Goal: Task Accomplishment & Management: Manage account settings

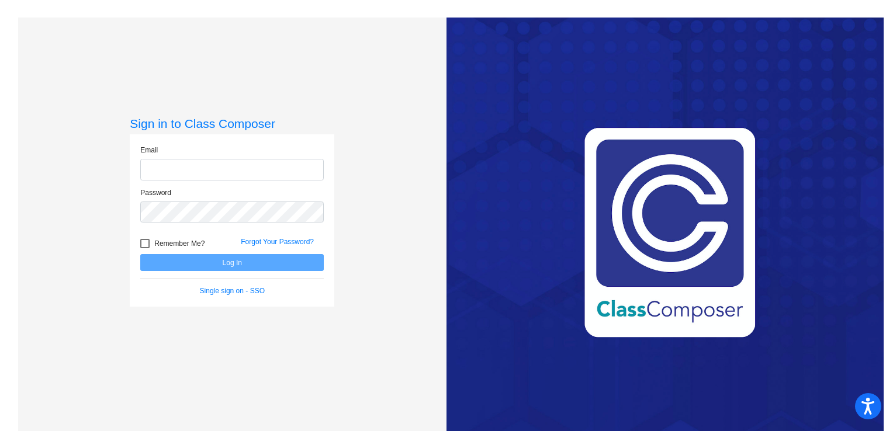
type input "[EMAIL_ADDRESS][DOMAIN_NAME]"
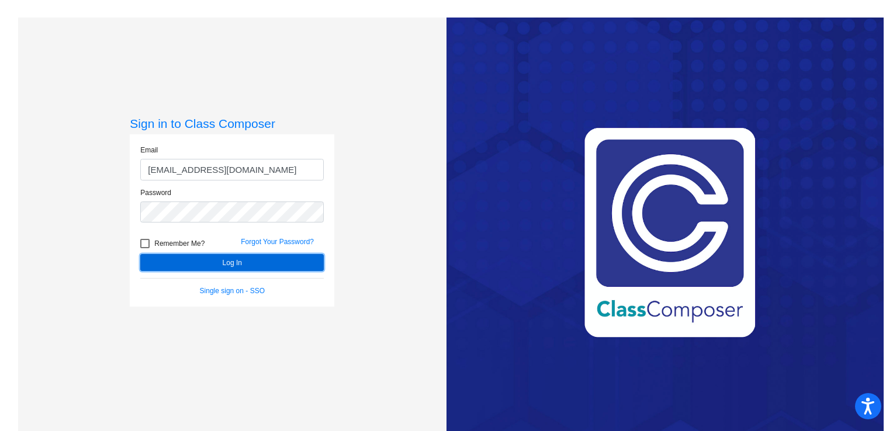
click at [230, 260] on button "Log In" at bounding box center [231, 262] width 183 height 17
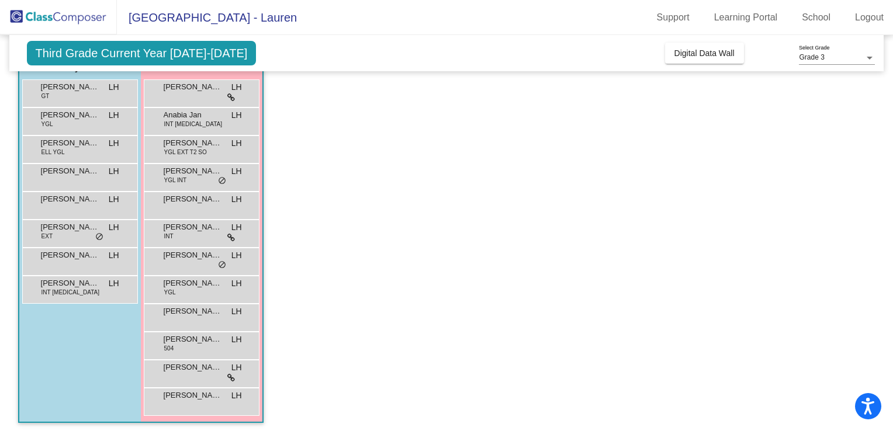
scroll to position [110, 0]
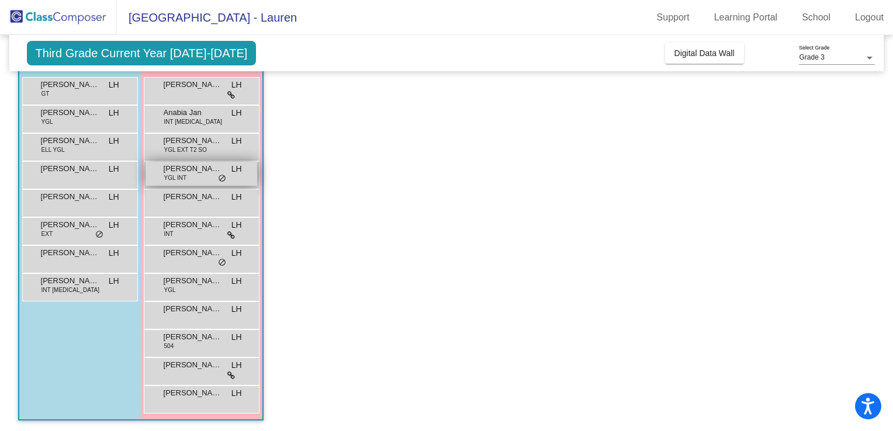
click at [203, 174] on div "[PERSON_NAME] YGL INT LH lock do_not_disturb_alt" at bounding box center [201, 174] width 112 height 24
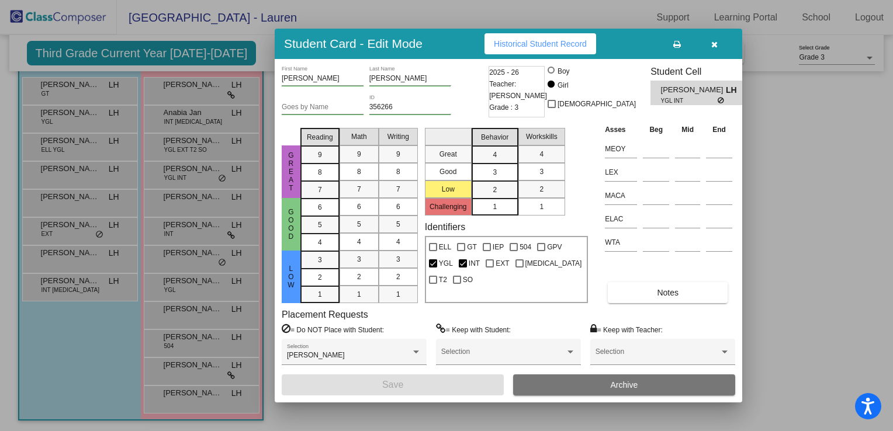
click at [715, 40] on icon "button" at bounding box center [714, 44] width 6 height 8
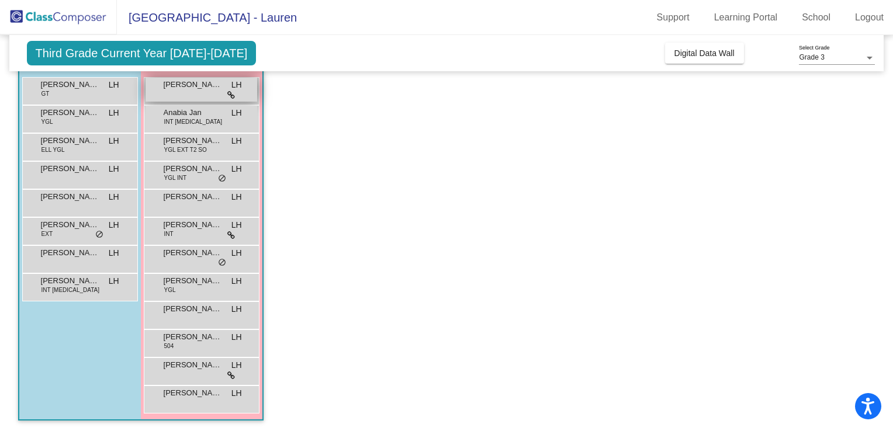
click at [209, 88] on span "[PERSON_NAME]" at bounding box center [193, 85] width 58 height 12
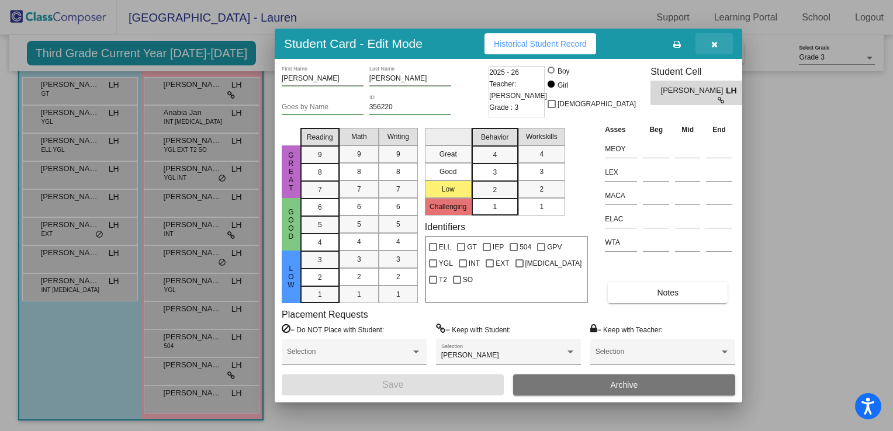
click at [713, 47] on icon "button" at bounding box center [714, 44] width 6 height 8
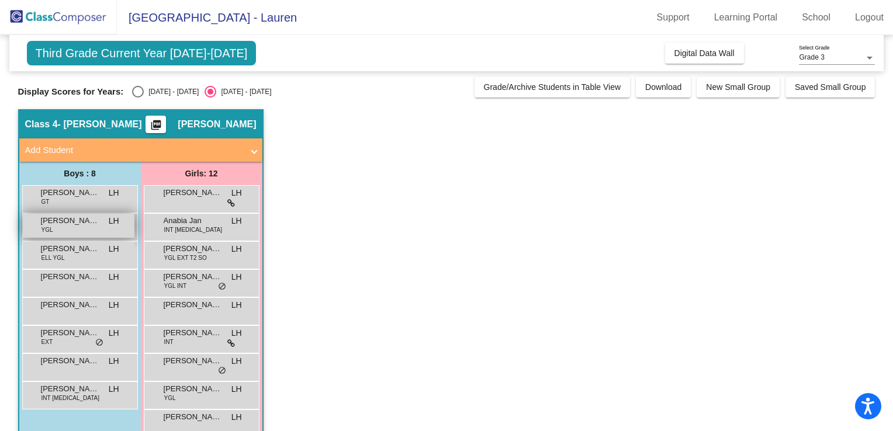
scroll to position [0, 0]
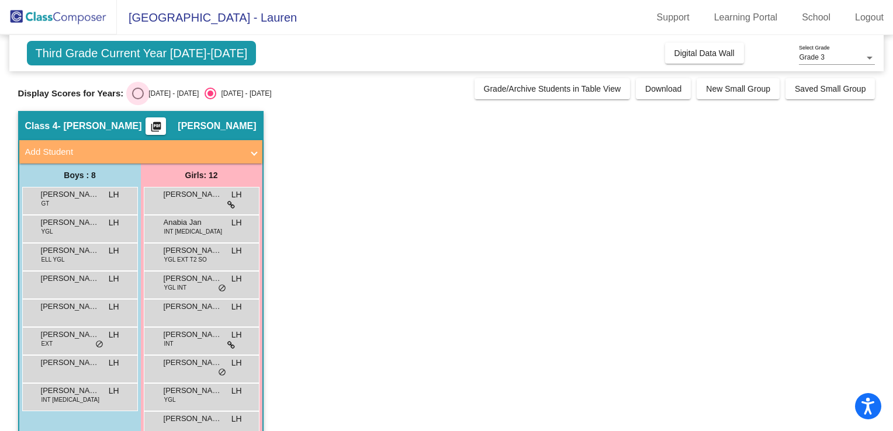
click at [132, 91] on div "Select an option" at bounding box center [138, 94] width 12 height 12
click at [137, 99] on input "[DATE] - [DATE]" at bounding box center [137, 99] width 1 height 1
radio input "true"
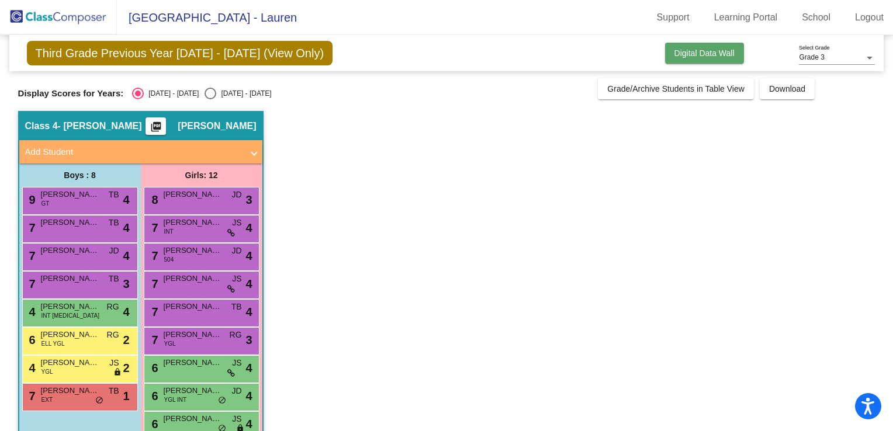
click at [683, 57] on span "Digital Data Wall" at bounding box center [704, 52] width 60 height 9
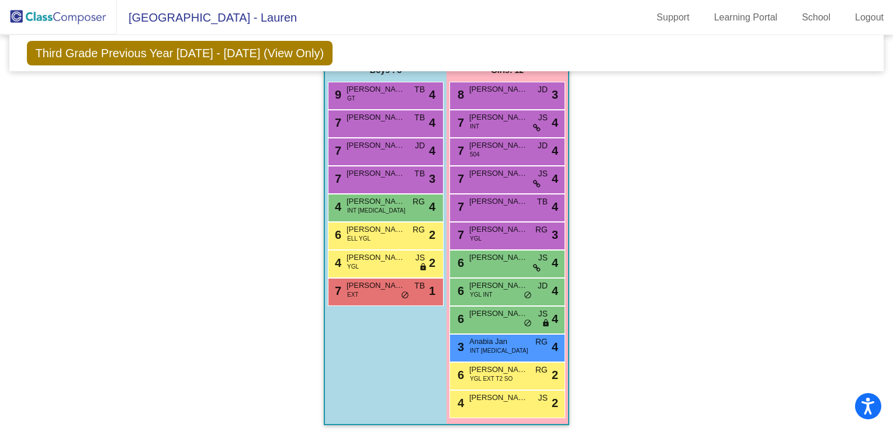
scroll to position [728, 0]
click at [503, 369] on span "[PERSON_NAME]" at bounding box center [498, 369] width 58 height 12
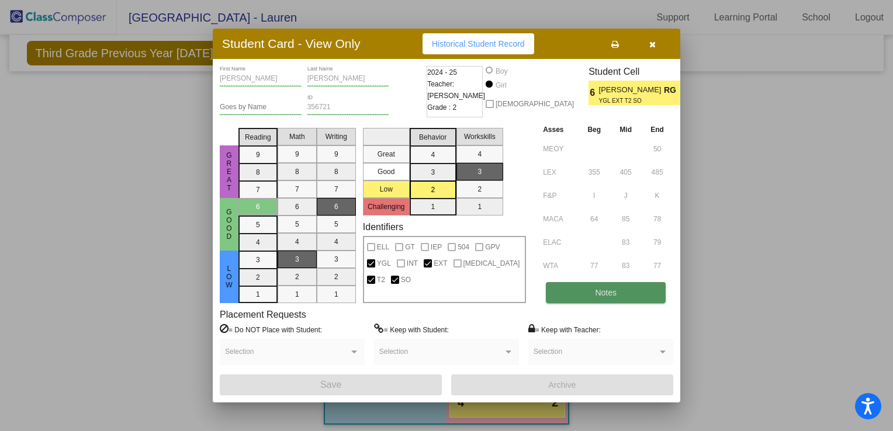
click at [608, 293] on span "Notes" at bounding box center [606, 292] width 22 height 9
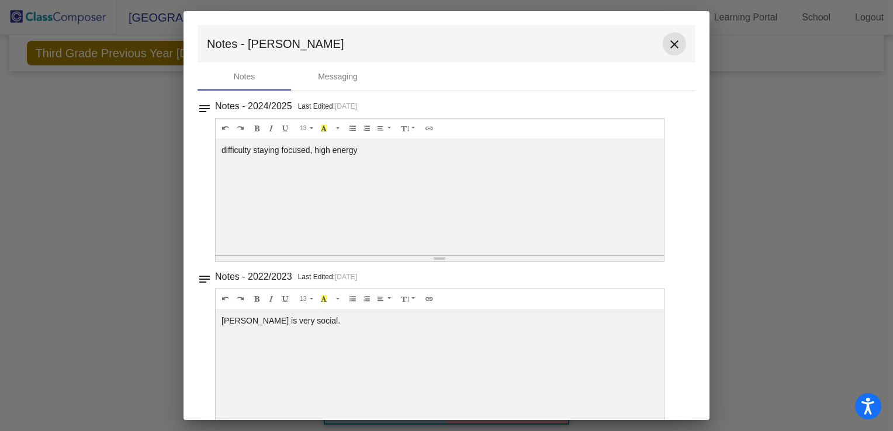
click at [668, 43] on mat-icon "close" at bounding box center [674, 44] width 14 height 14
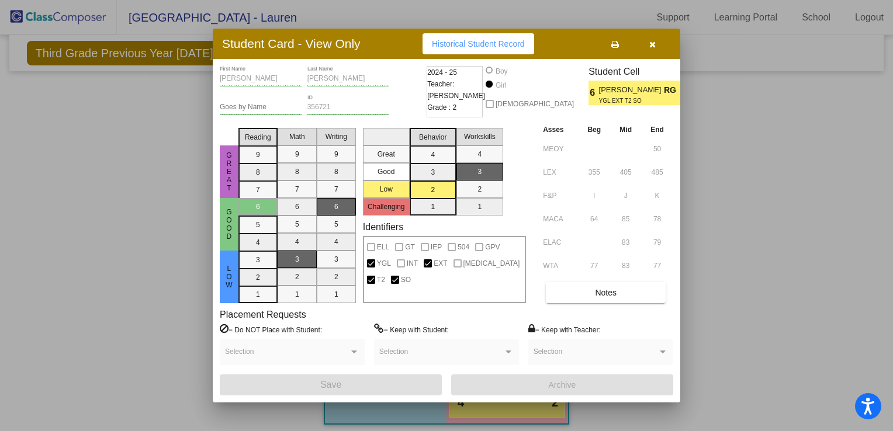
click at [652, 41] on icon "button" at bounding box center [652, 44] width 6 height 8
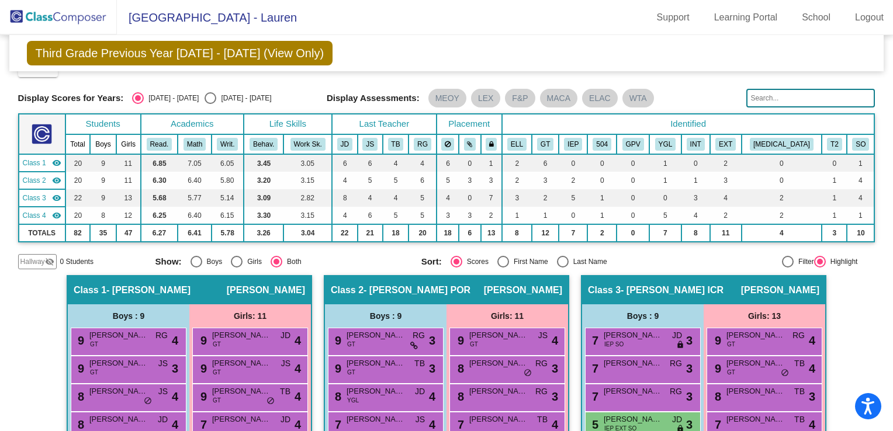
scroll to position [0, 0]
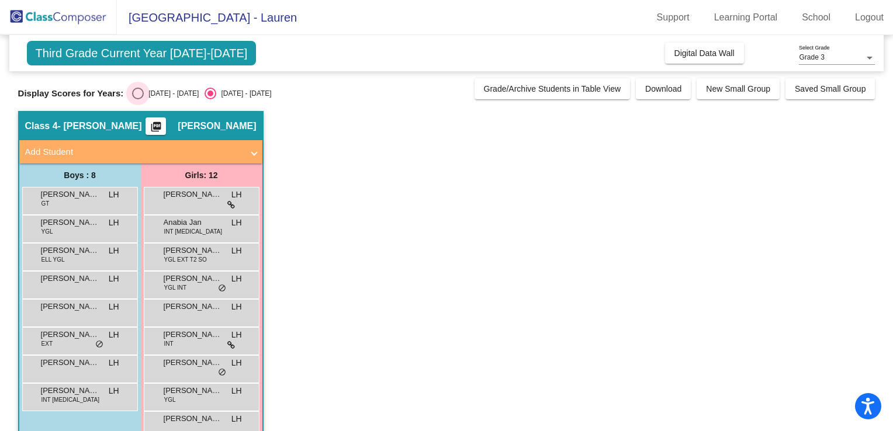
click at [132, 91] on div "Select an option" at bounding box center [138, 94] width 12 height 12
click at [137, 99] on input "[DATE] - [DATE]" at bounding box center [137, 99] width 1 height 1
radio input "true"
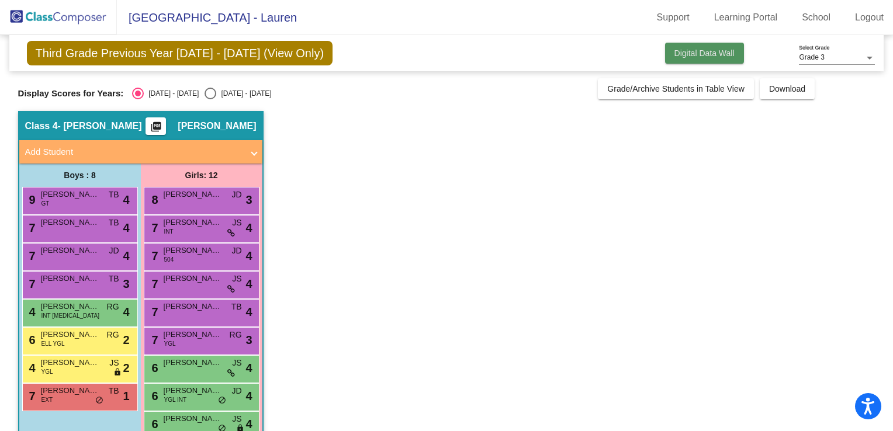
click at [694, 50] on span "Digital Data Wall" at bounding box center [704, 52] width 60 height 9
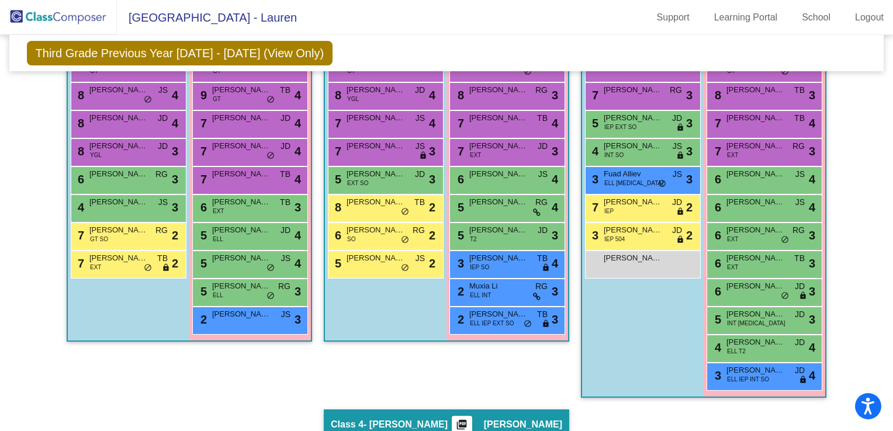
scroll to position [250, 0]
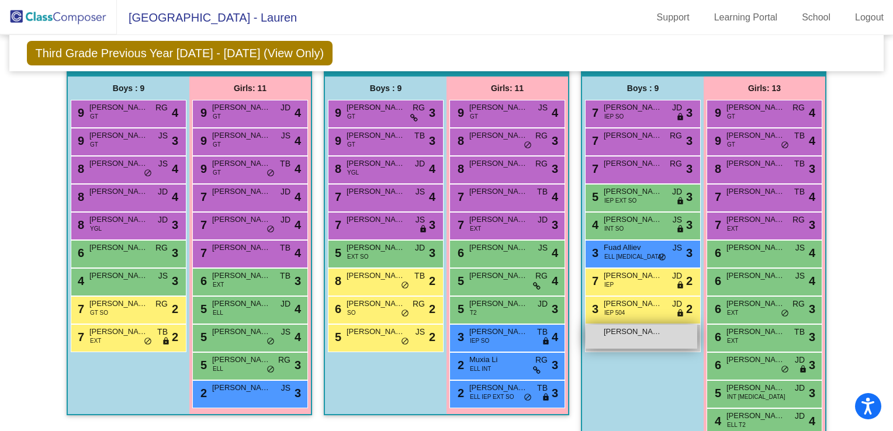
click at [646, 338] on div "[PERSON_NAME] lock do_not_disturb_alt" at bounding box center [641, 337] width 112 height 24
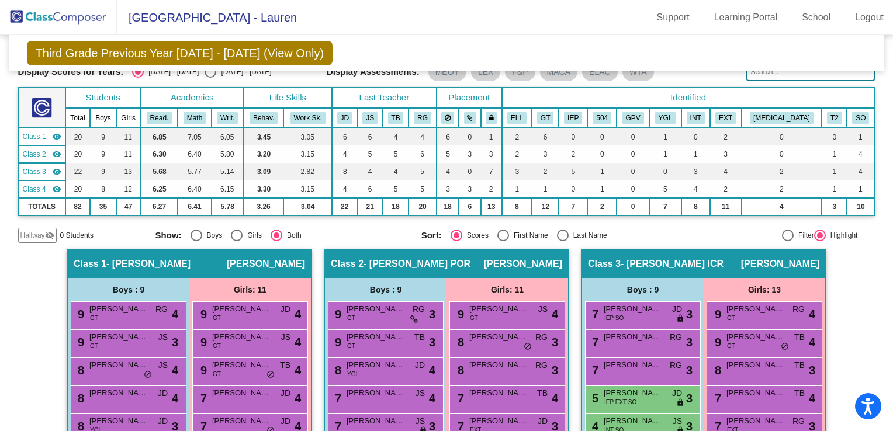
scroll to position [0, 0]
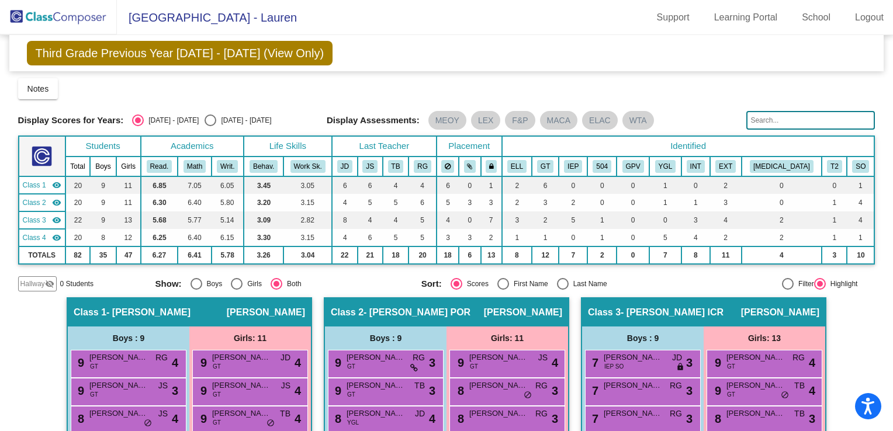
click at [66, 14] on img at bounding box center [58, 17] width 117 height 34
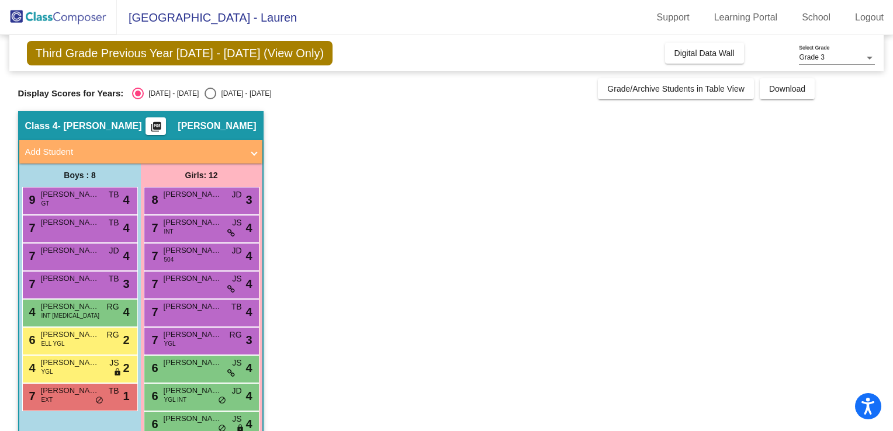
click at [204, 95] on div "Select an option" at bounding box center [210, 94] width 12 height 12
click at [210, 99] on input "[DATE] - [DATE]" at bounding box center [210, 99] width 1 height 1
radio input "true"
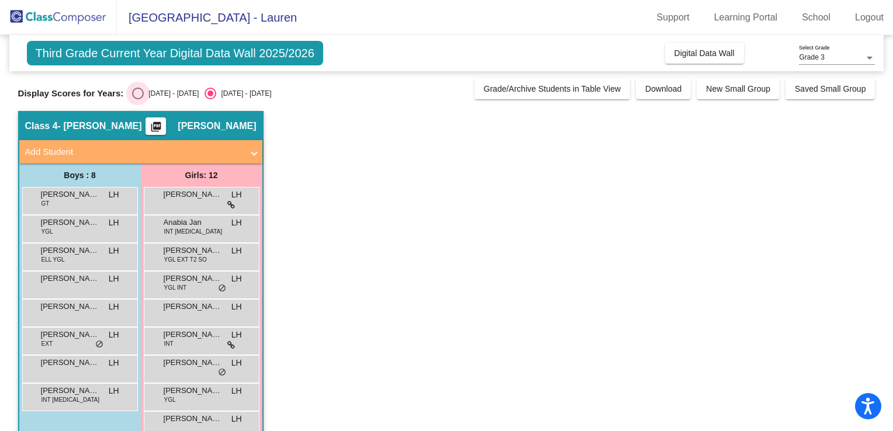
click at [133, 93] on div "Select an option" at bounding box center [138, 94] width 12 height 12
click at [137, 99] on input "[DATE] - [DATE]" at bounding box center [137, 99] width 1 height 1
radio input "true"
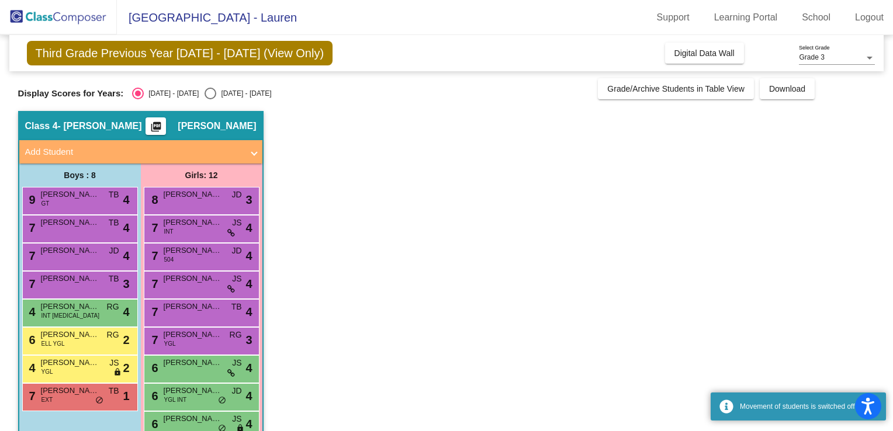
scroll to position [110, 0]
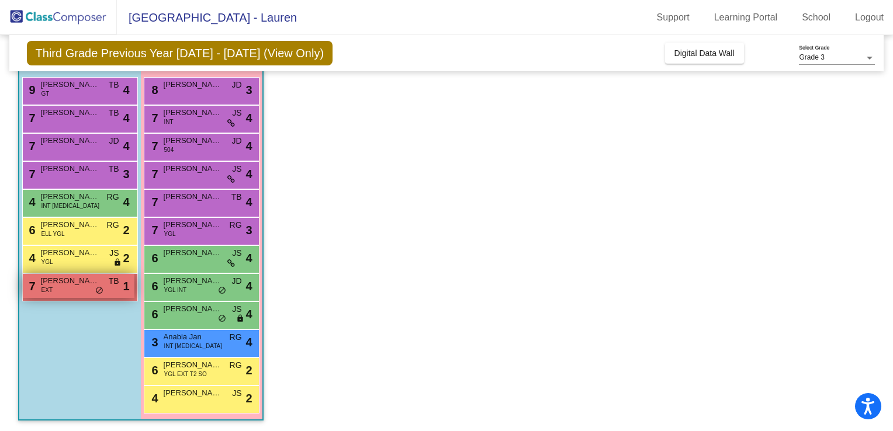
click at [81, 282] on span "[PERSON_NAME]" at bounding box center [70, 281] width 58 height 12
